Goal: Task Accomplishment & Management: Use online tool/utility

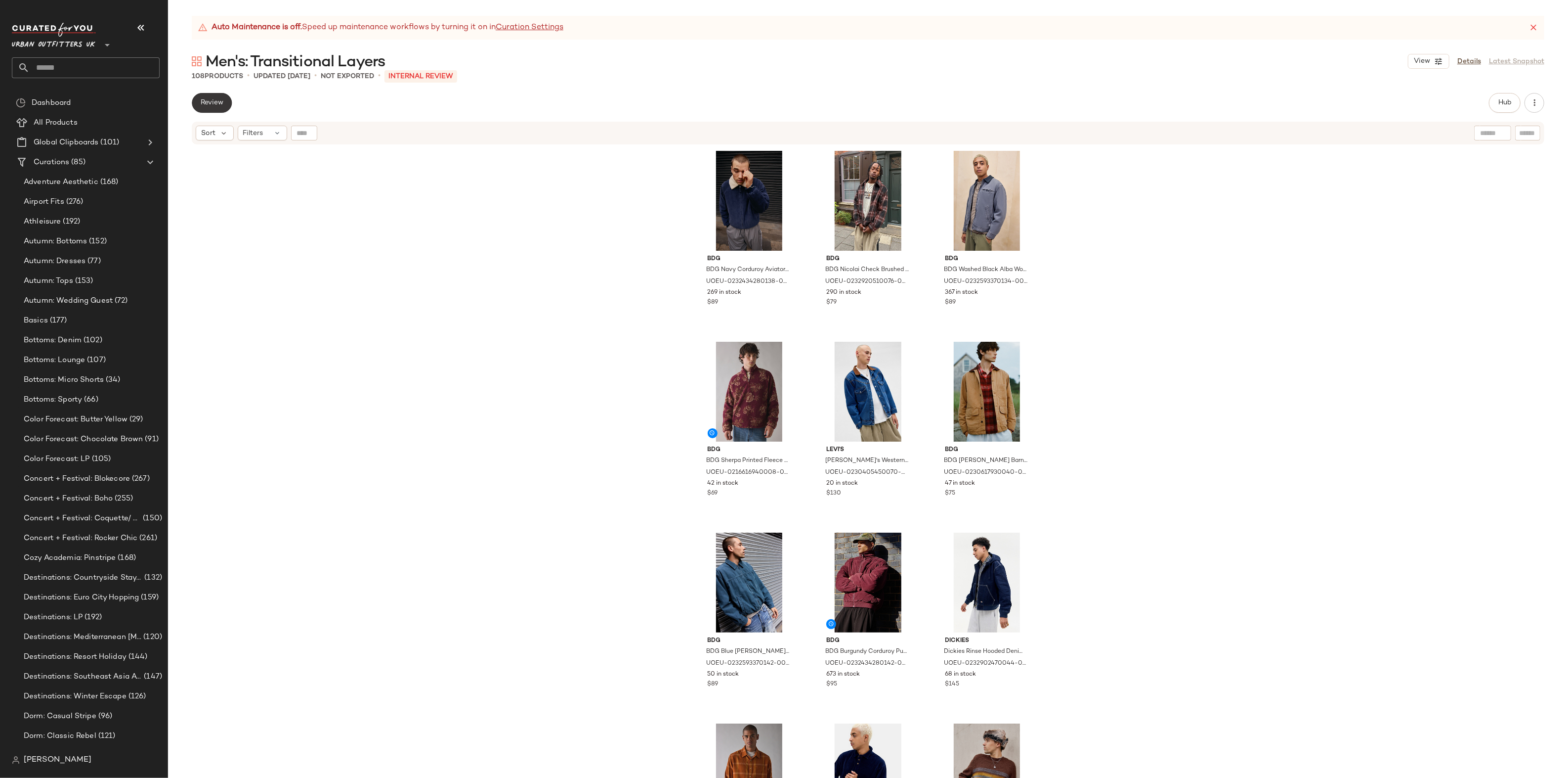
click at [222, 107] on button "Review" at bounding box center [212, 103] width 40 height 20
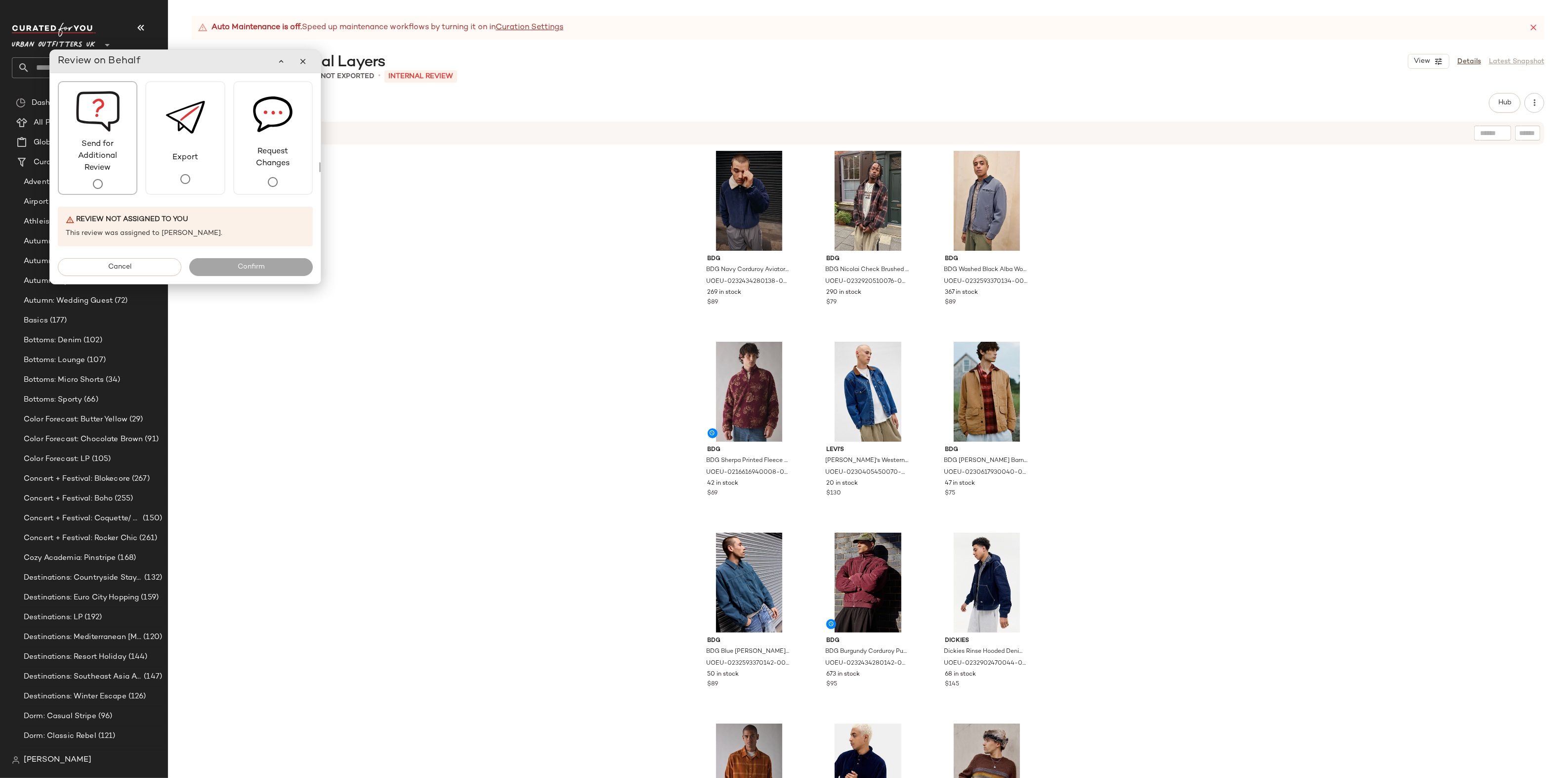
click at [133, 168] on span "Send for Additional Review" at bounding box center [97, 156] width 77 height 36
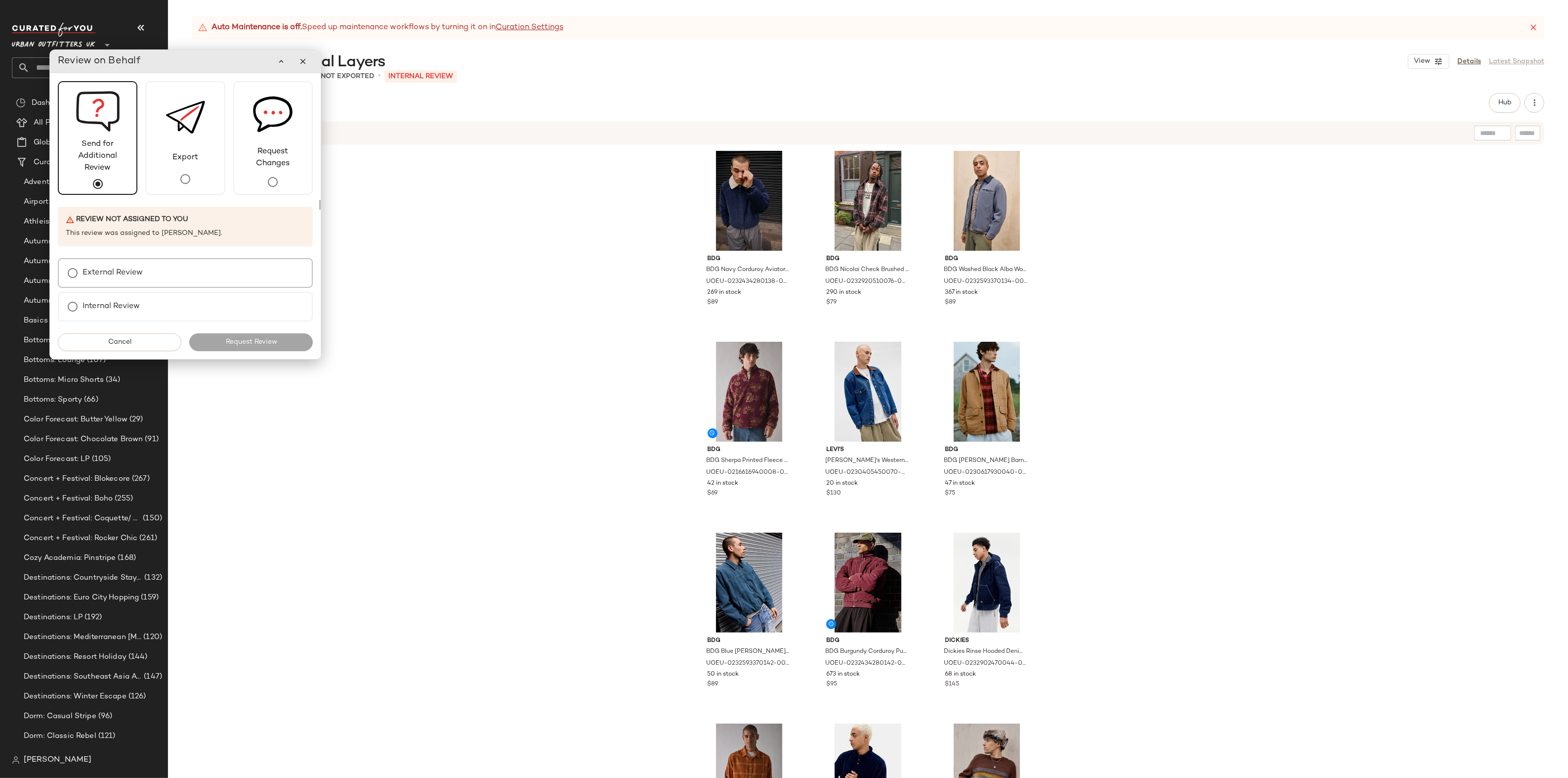
click at [225, 275] on div "External Review" at bounding box center [185, 273] width 255 height 30
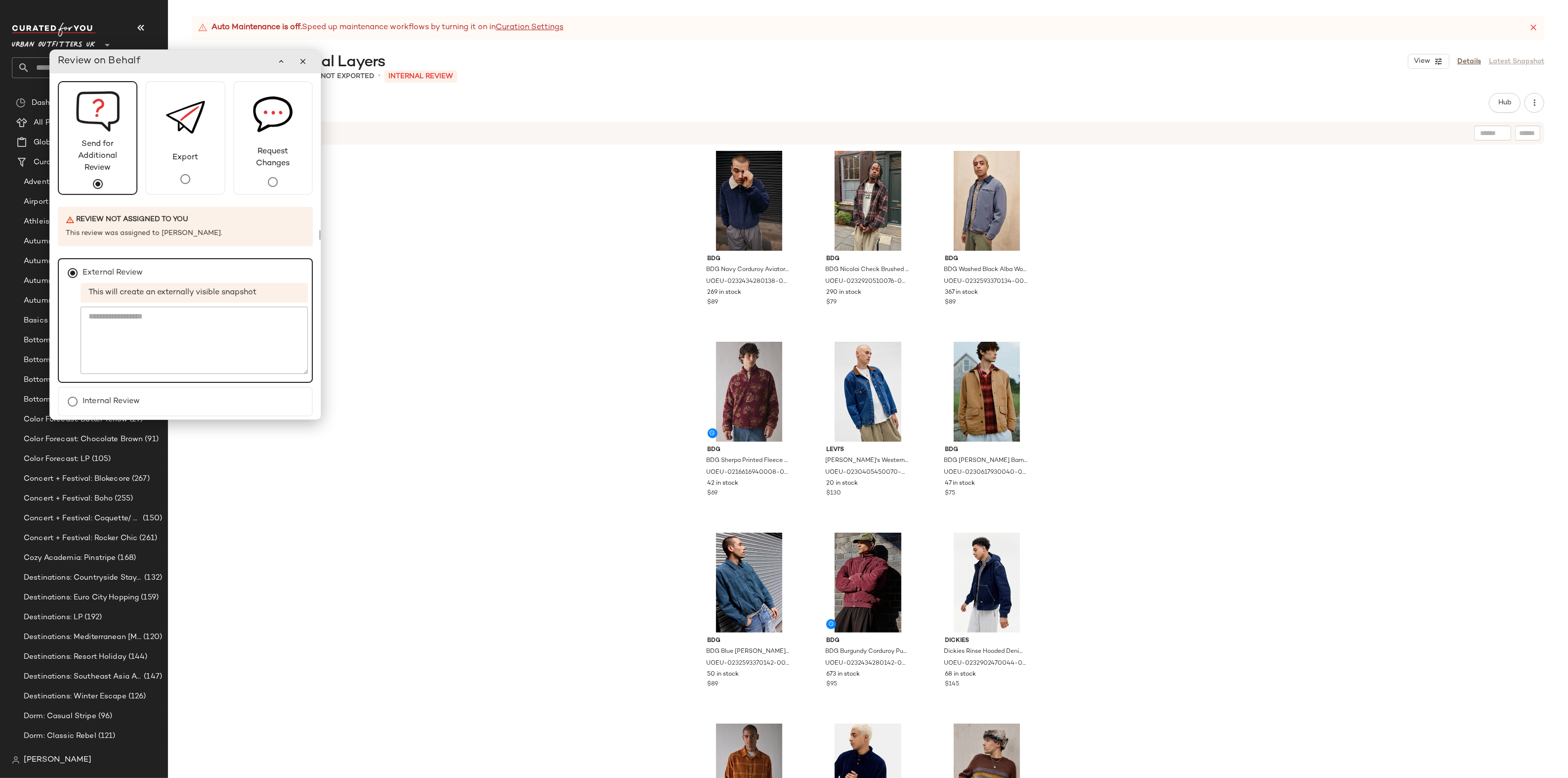
scroll to position [34, 0]
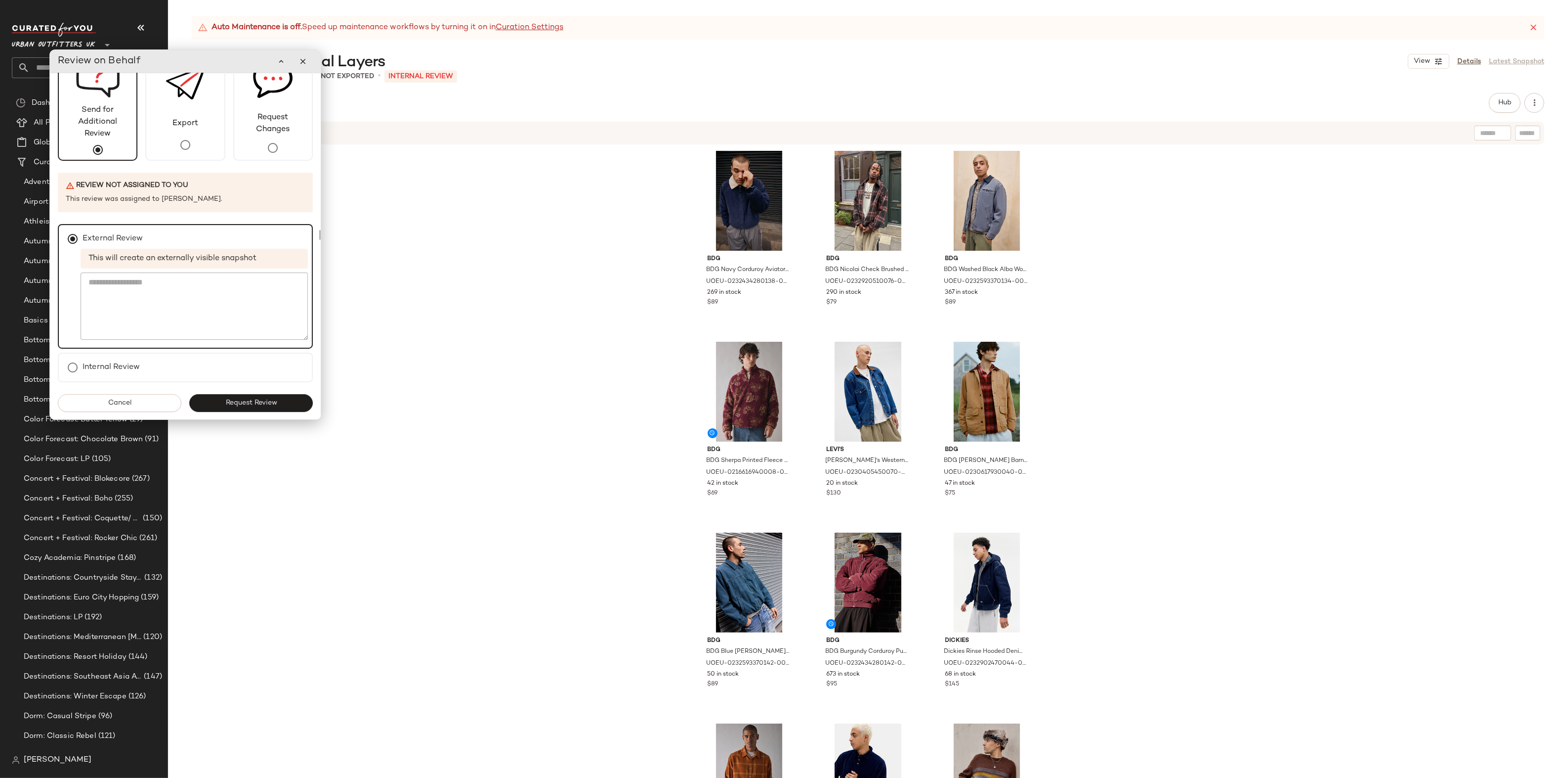
click at [271, 397] on button "Request Review" at bounding box center [251, 403] width 123 height 18
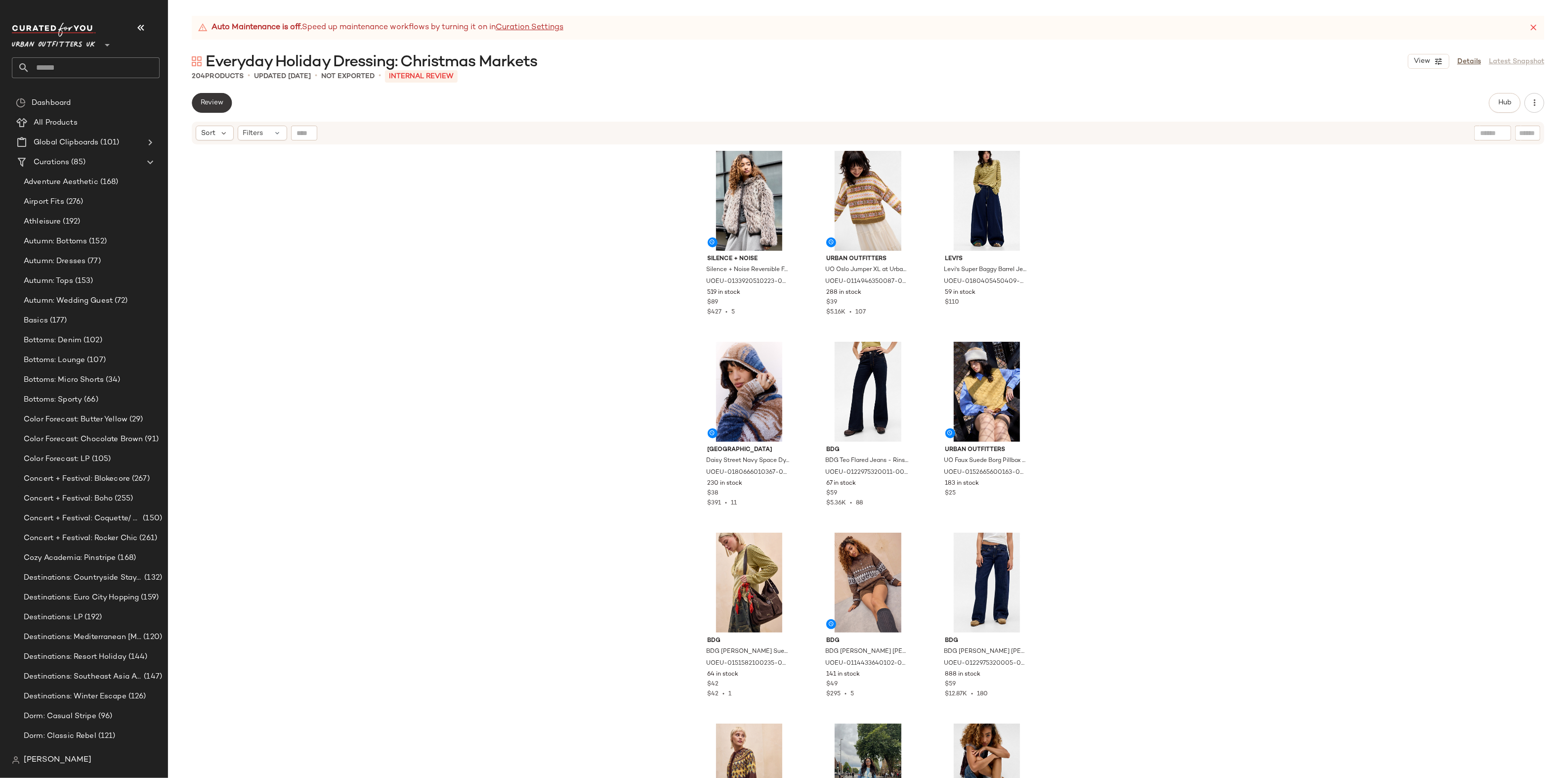
click at [199, 98] on button "Review" at bounding box center [212, 103] width 40 height 20
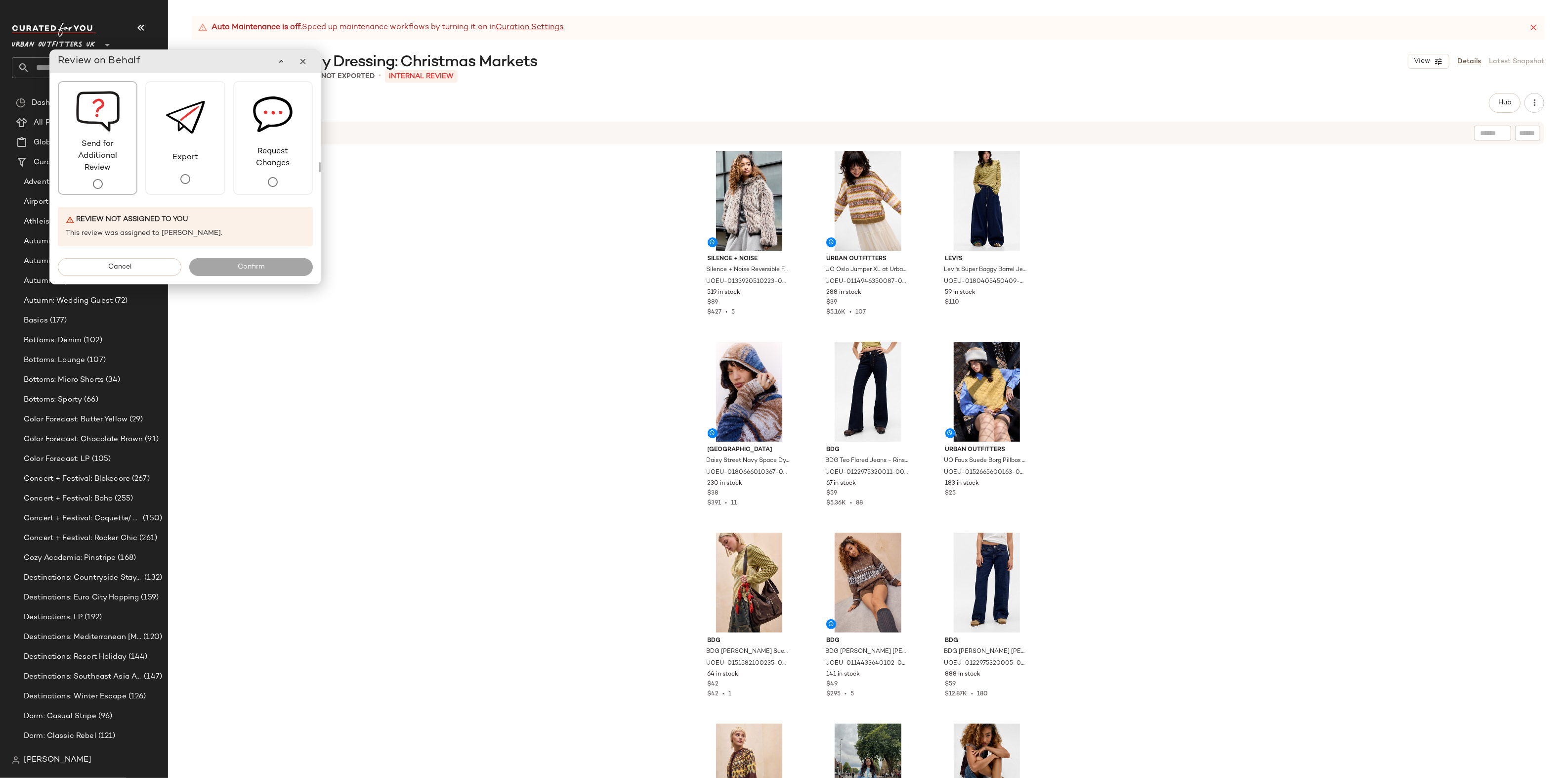
click at [98, 170] on span "Send for Additional Review" at bounding box center [97, 156] width 77 height 36
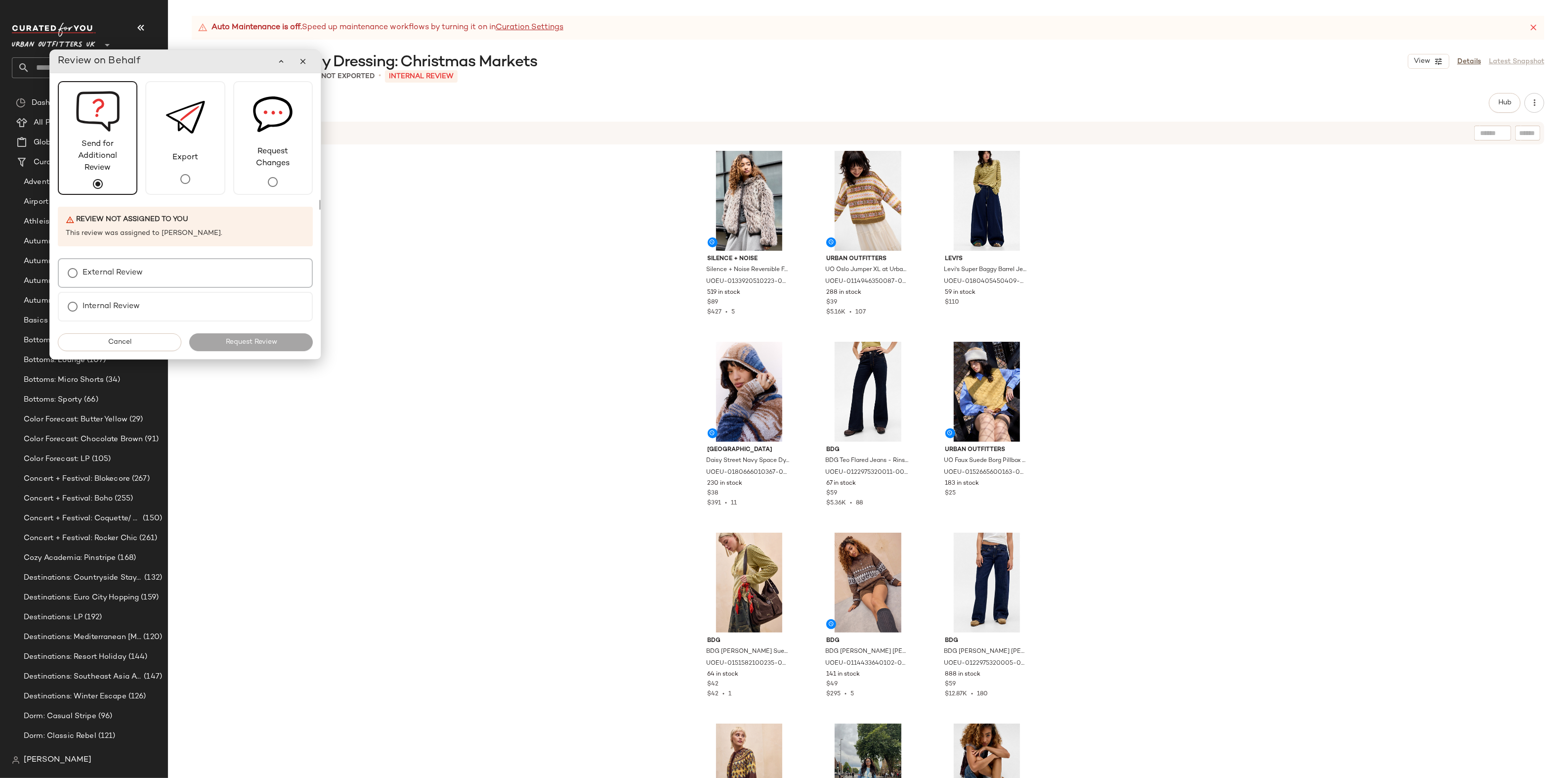
click at [119, 280] on label "External Review" at bounding box center [112, 273] width 60 height 20
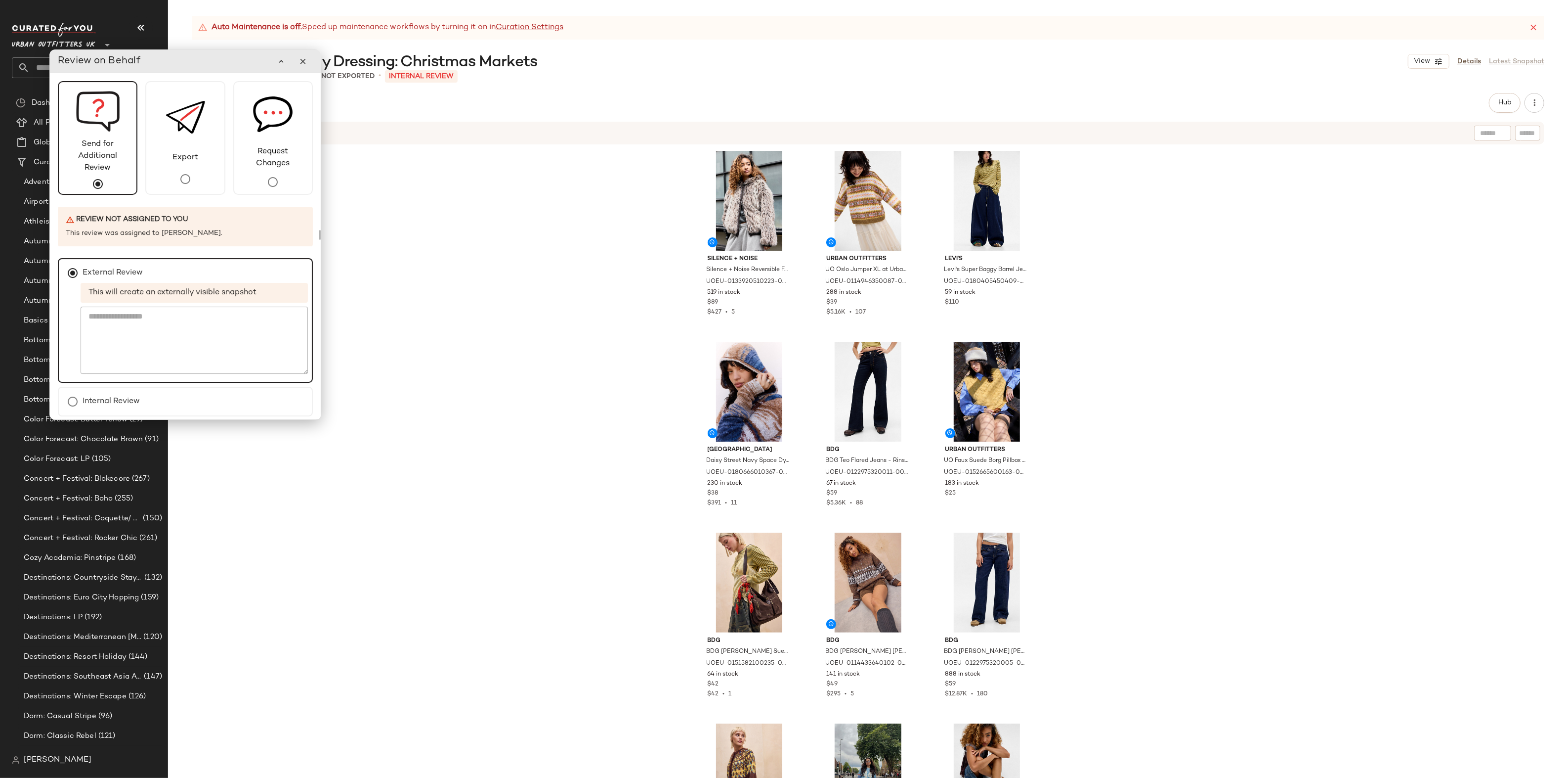
scroll to position [34, 0]
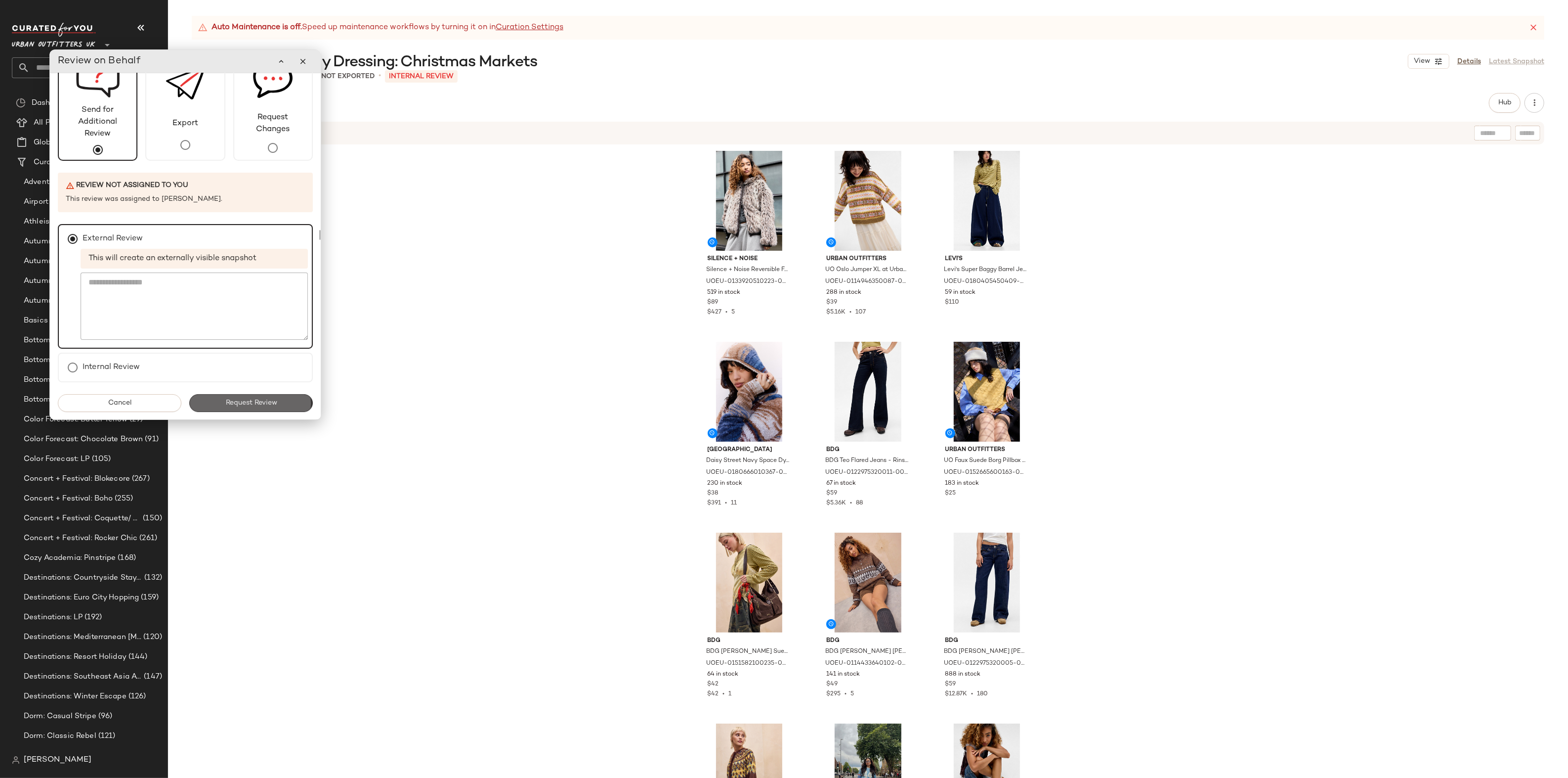
click at [281, 402] on button "Request Review" at bounding box center [251, 403] width 123 height 18
